Goal: Transaction & Acquisition: Purchase product/service

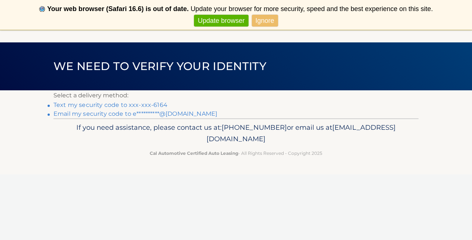
scroll to position [30, 0]
click at [181, 115] on link "**********" at bounding box center [136, 113] width 164 height 7
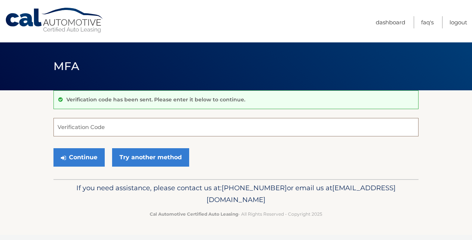
click at [78, 128] on input "Verification Code" at bounding box center [236, 127] width 365 height 18
click at [69, 127] on input "Verification Code" at bounding box center [236, 127] width 365 height 18
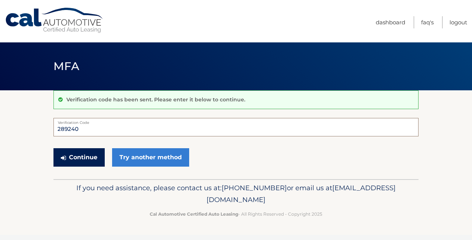
type input "289240"
click at [86, 155] on button "Continue" at bounding box center [79, 157] width 51 height 18
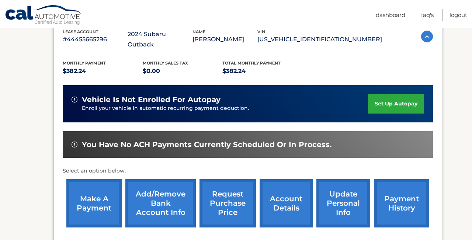
scroll to position [146, 0]
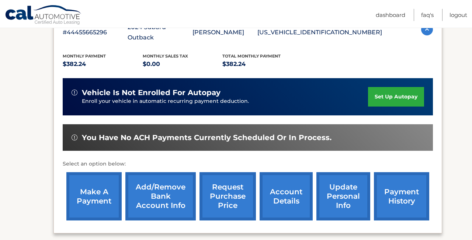
click at [86, 189] on link "make a payment" at bounding box center [93, 196] width 55 height 48
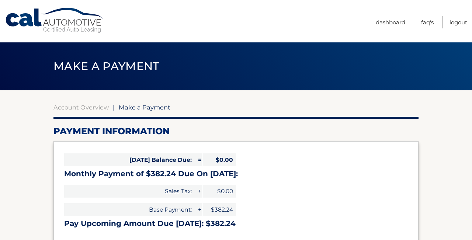
select select "NjkzNWFiNGMtYmFmZC00MTQ1LWI0ZDUtZjViZThkMDZkM2Y0"
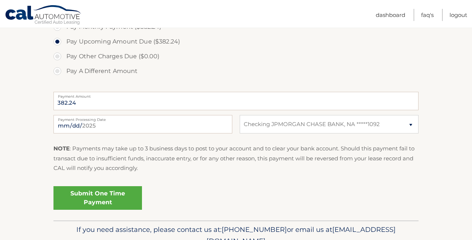
scroll to position [250, 0]
click at [101, 193] on link "Submit One Time Payment" at bounding box center [98, 199] width 89 height 24
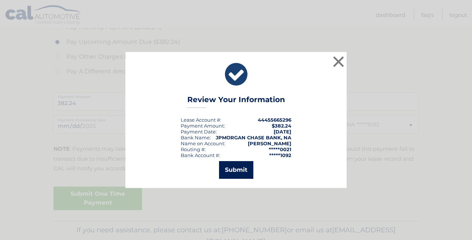
click at [240, 170] on button "Submit" at bounding box center [236, 170] width 34 height 18
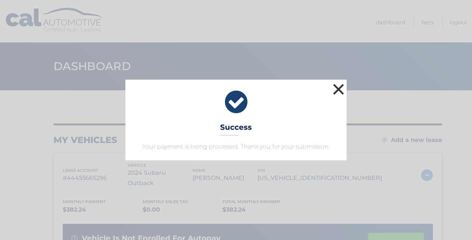
click at [337, 88] on button "×" at bounding box center [338, 89] width 15 height 15
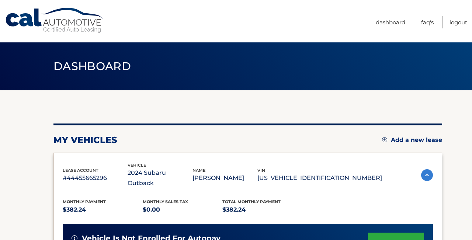
scroll to position [1, 0]
click at [459, 20] on link "Logout" at bounding box center [459, 22] width 18 height 12
